Goal: Find specific fact: Find specific fact

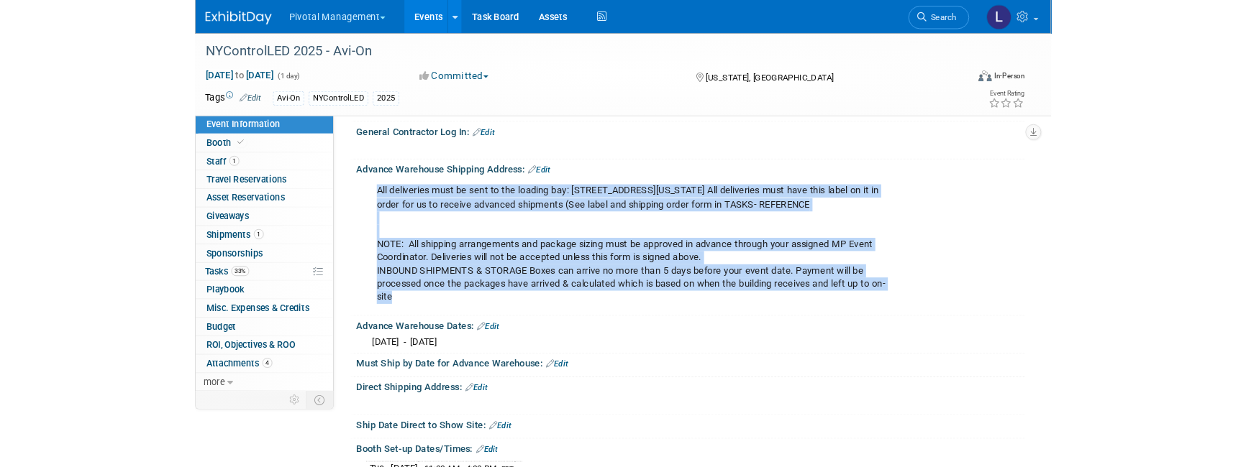
scroll to position [1223, 0]
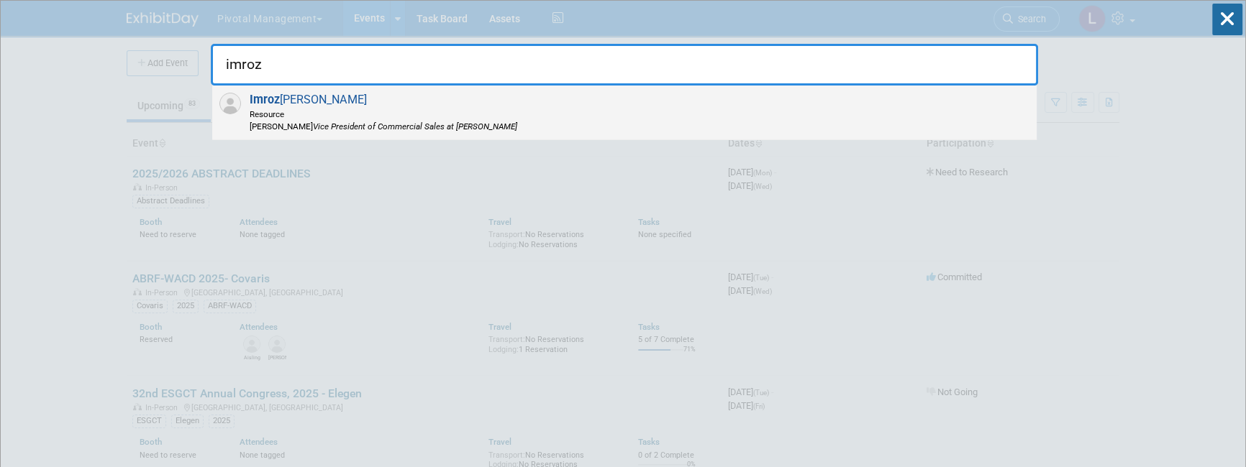
type input "imroz"
click at [283, 115] on span "Resource" at bounding box center [384, 114] width 268 height 12
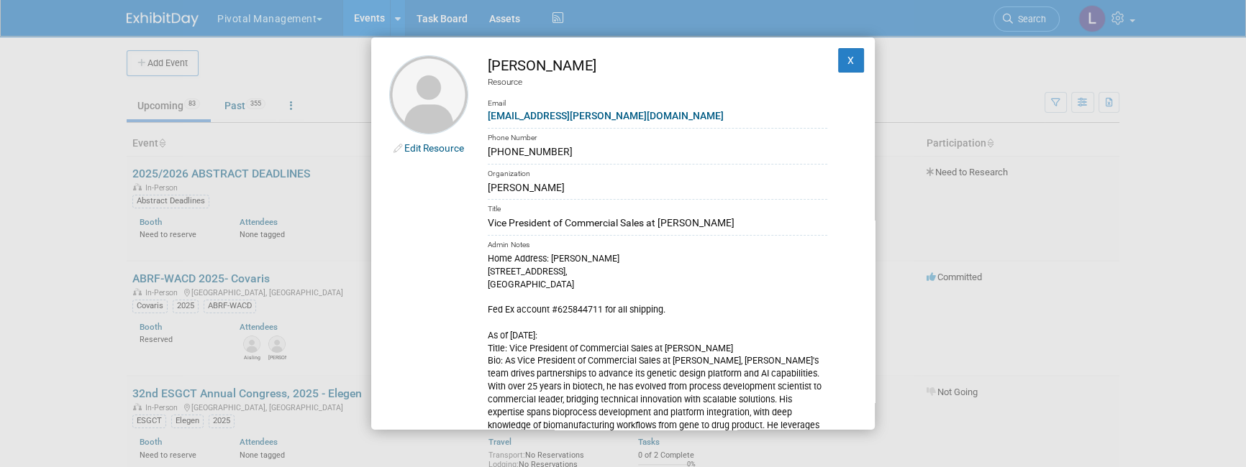
drag, startPoint x: 539, startPoint y: 282, endPoint x: 569, endPoint y: 284, distance: 30.3
click at [569, 284] on div "Home Address: [PERSON_NAME][GEOGRAPHIC_DATA][STREET_ADDRESS] Fed Ex account #62…" at bounding box center [657, 406] width 339 height 309
copy div "94506"
